Goal: Transaction & Acquisition: Subscribe to service/newsletter

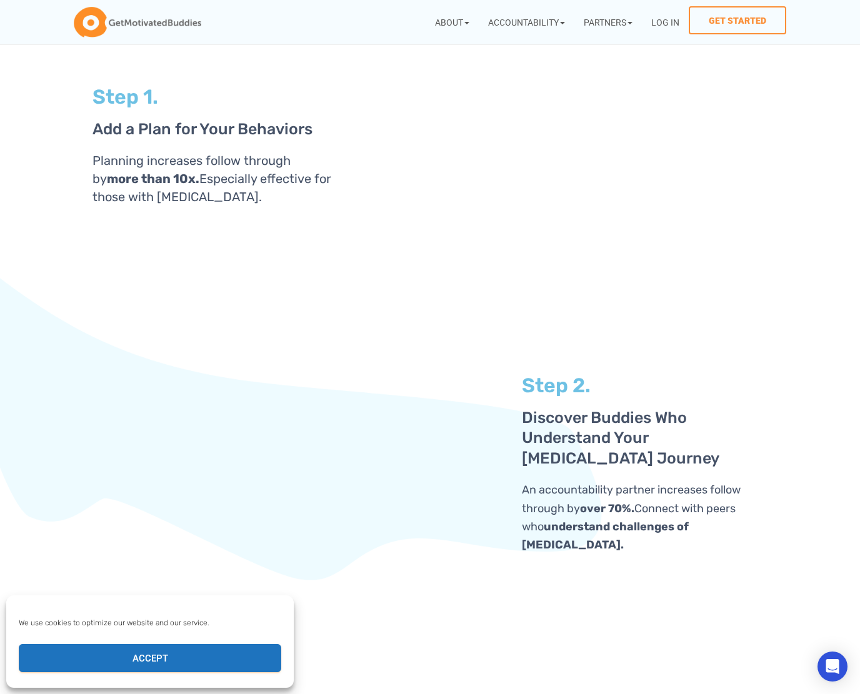
scroll to position [2299, 0]
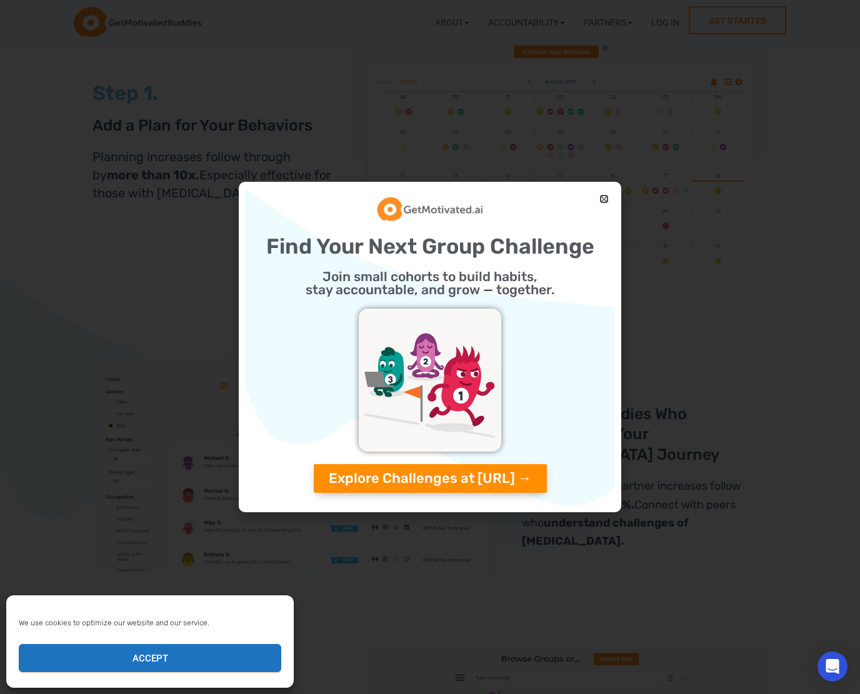
click at [606, 200] on icon "Close" at bounding box center [603, 198] width 9 height 9
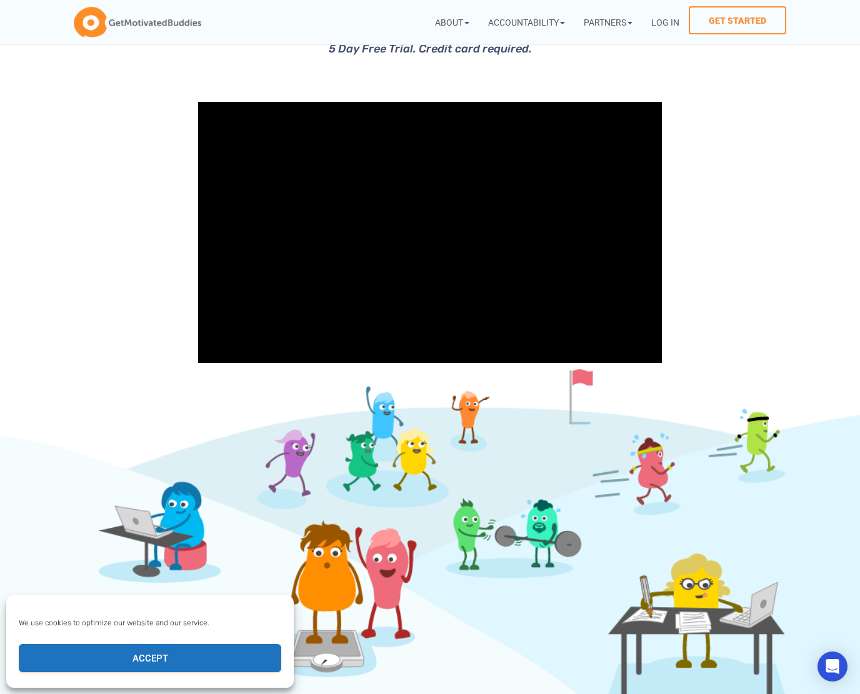
scroll to position [0, 0]
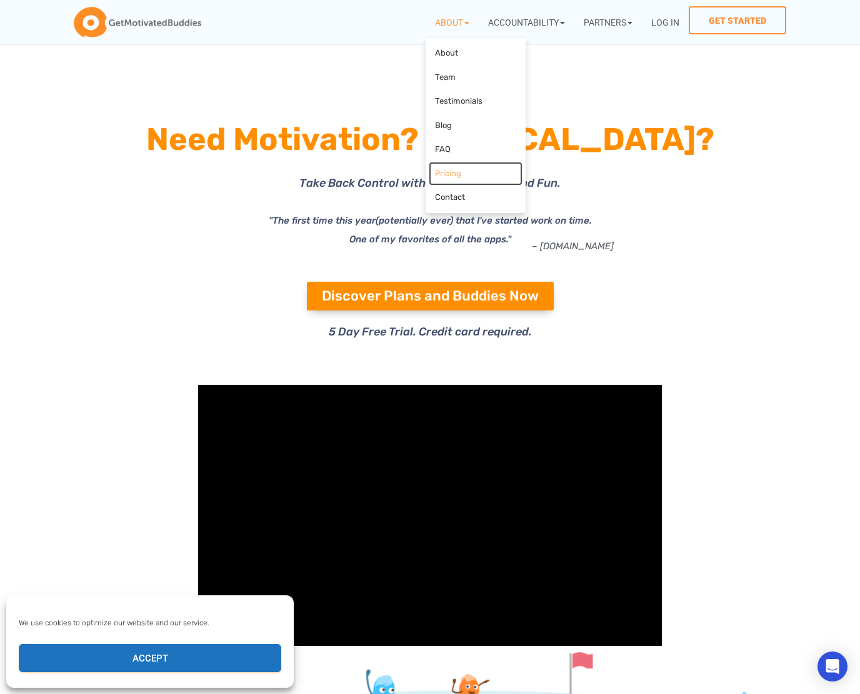
click at [449, 174] on link "Pricing" at bounding box center [476, 174] width 94 height 24
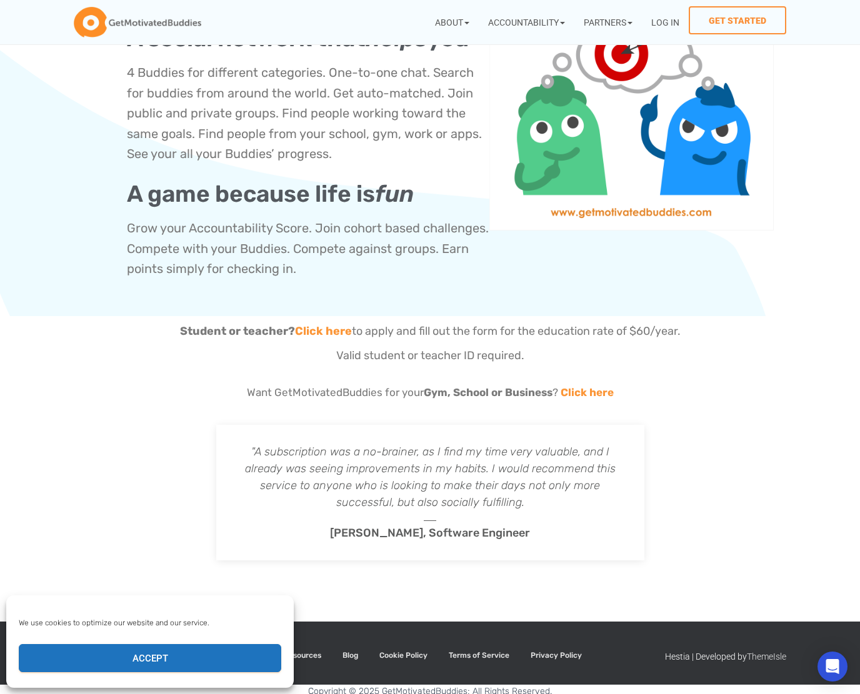
scroll to position [694, 0]
